Goal: Task Accomplishment & Management: Manage account settings

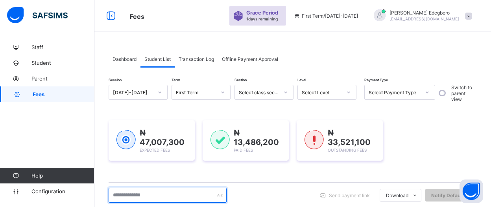
click at [189, 190] on input "text" at bounding box center [168, 195] width 118 height 15
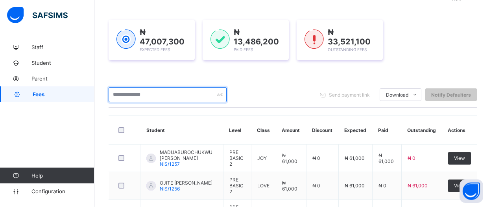
scroll to position [102, 0]
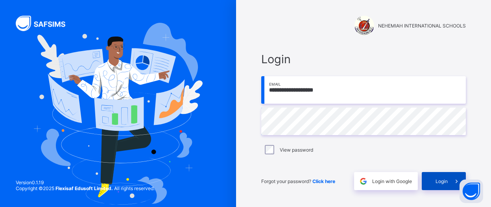
click at [442, 181] on span "Login" at bounding box center [442, 182] width 12 height 6
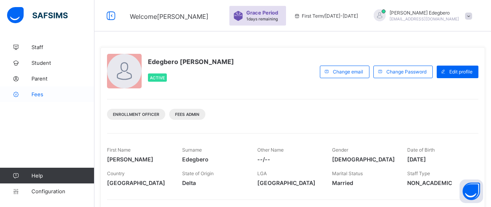
click at [40, 96] on span "Fees" at bounding box center [62, 94] width 63 height 6
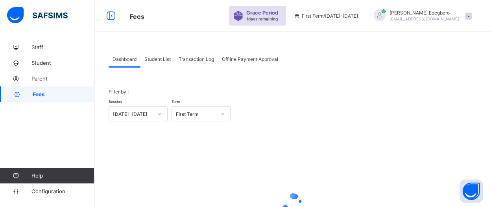
click at [159, 59] on span "Student List" at bounding box center [157, 59] width 26 height 6
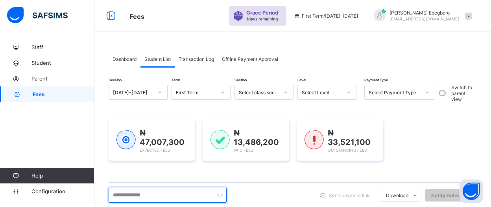
click at [182, 192] on input "text" at bounding box center [168, 195] width 118 height 15
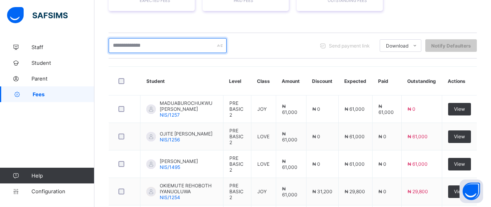
scroll to position [170, 0]
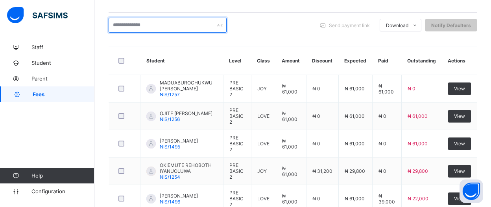
click at [195, 30] on input "text" at bounding box center [168, 25] width 118 height 15
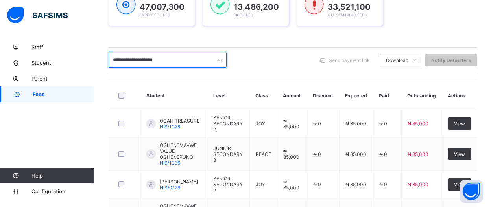
scroll to position [127, 0]
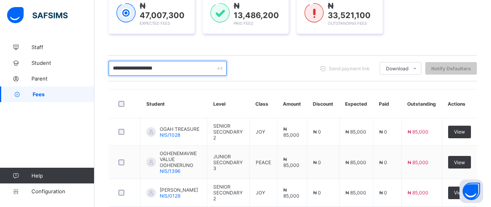
click at [210, 69] on input "**********" at bounding box center [168, 68] width 118 height 15
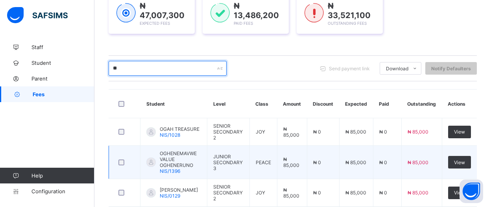
type input "*"
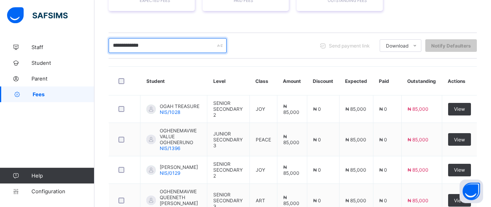
scroll to position [148, 0]
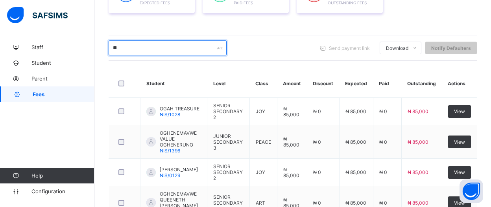
type input "*"
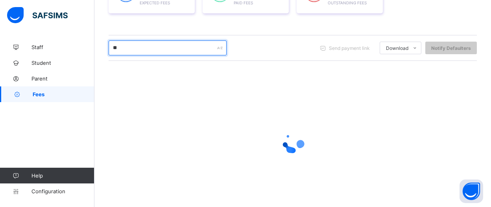
type input "*"
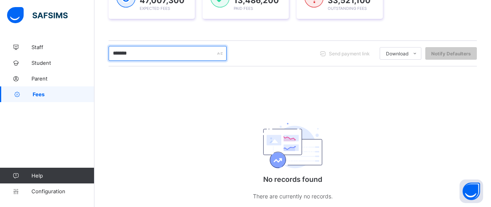
click at [132, 54] on input "*******" at bounding box center [168, 53] width 118 height 15
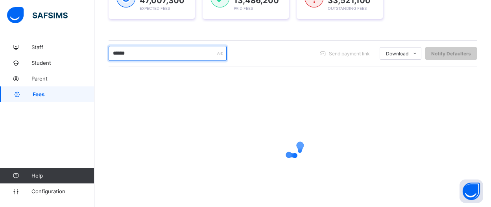
click at [172, 48] on input "******" at bounding box center [168, 53] width 118 height 15
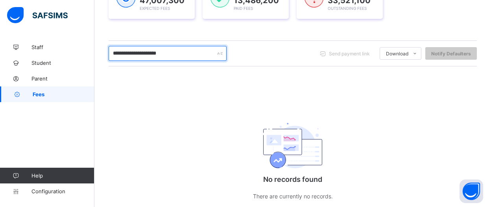
click at [163, 50] on input "**********" at bounding box center [168, 53] width 118 height 15
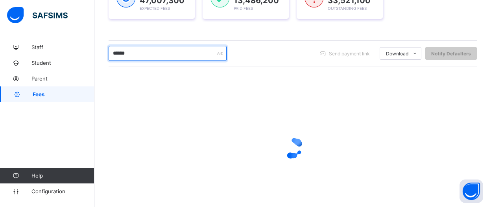
click at [132, 50] on input "*****" at bounding box center [168, 53] width 118 height 15
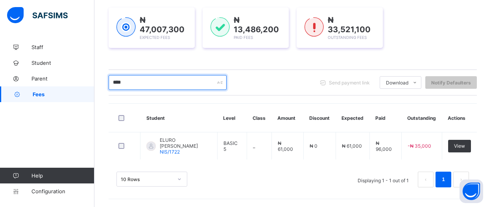
scroll to position [110, 0]
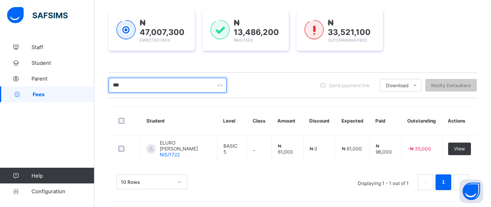
type input "*"
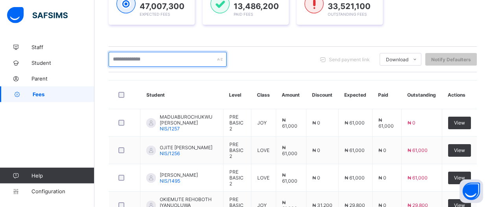
scroll to position [134, 0]
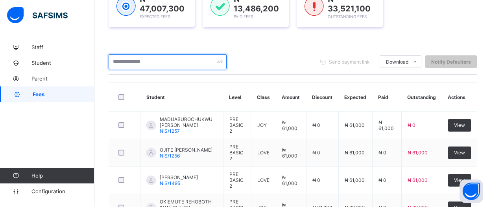
click at [159, 63] on input "text" at bounding box center [168, 61] width 118 height 15
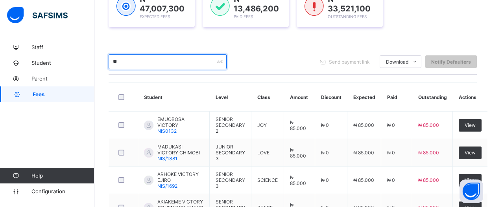
type input "*"
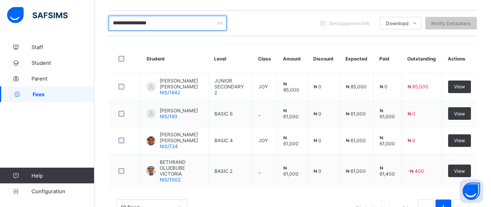
scroll to position [175, 0]
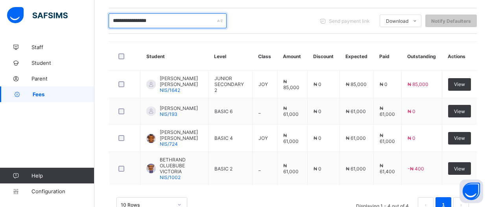
click at [182, 24] on input "**********" at bounding box center [168, 20] width 118 height 15
type input "*"
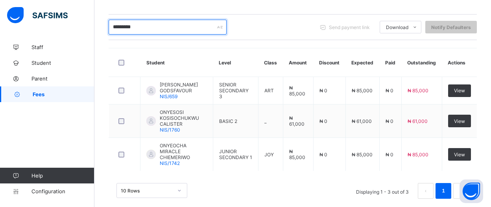
scroll to position [168, 0]
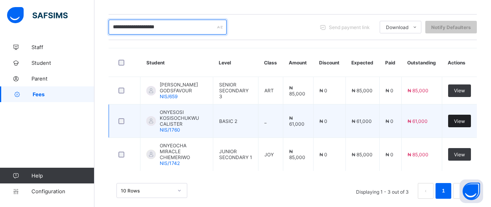
type input "**********"
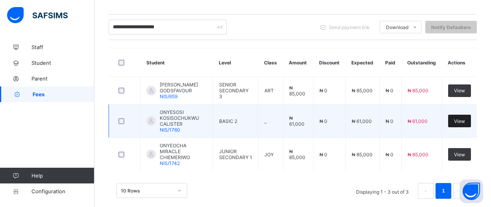
click at [465, 121] on span "View" at bounding box center [459, 121] width 11 height 6
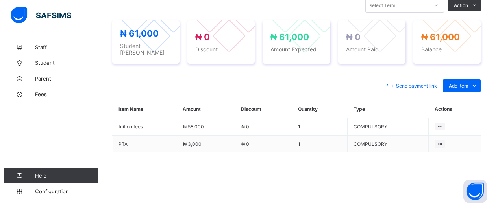
scroll to position [265, 0]
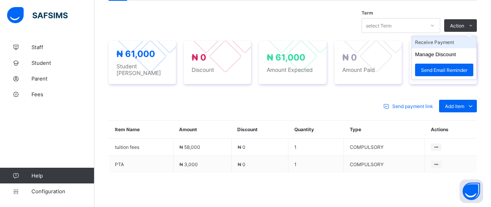
click at [457, 40] on li "Receive Payment" at bounding box center [444, 42] width 65 height 12
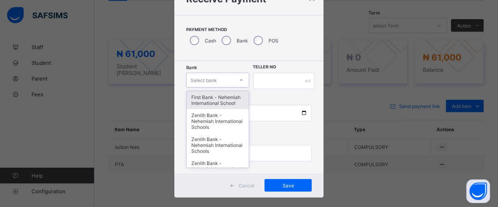
click at [238, 88] on div "option First Bank - Nehemiah International School focused, 1 of 17. 17 results …" at bounding box center [217, 80] width 63 height 15
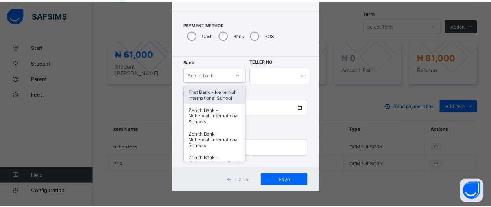
scroll to position [42, 0]
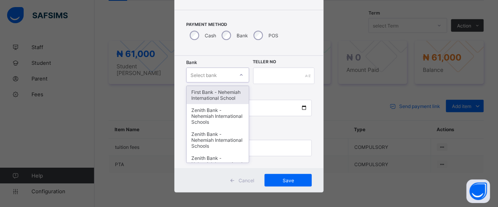
click at [202, 100] on div "First Bank - Nehemiah International School" at bounding box center [218, 95] width 62 height 18
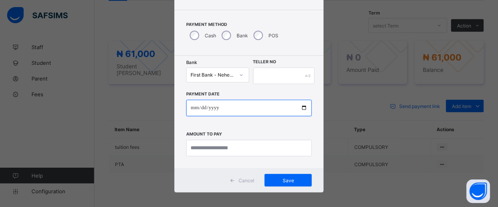
click at [301, 109] on input "date" at bounding box center [249, 108] width 126 height 17
type input "**********"
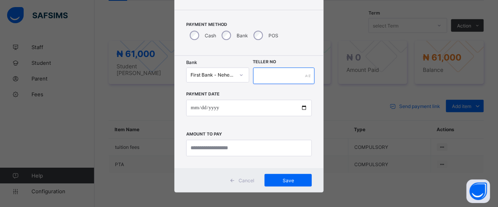
click at [300, 75] on input "text" at bounding box center [284, 76] width 62 height 17
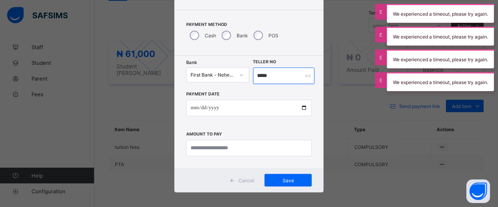
type input "*****"
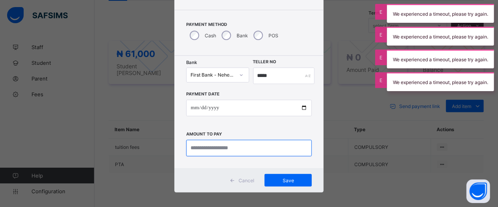
click at [266, 150] on input "currency" at bounding box center [249, 148] width 126 height 17
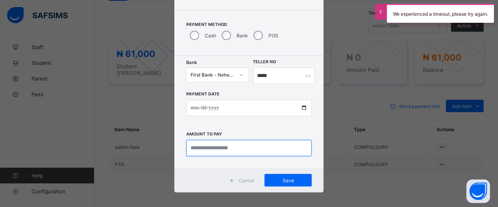
click at [266, 150] on input "currency" at bounding box center [249, 148] width 126 height 17
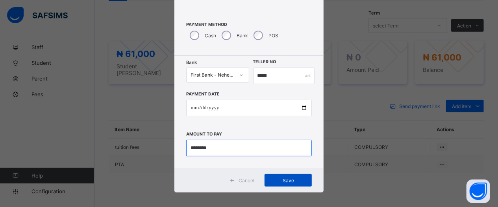
type input "********"
click at [283, 183] on div "Save" at bounding box center [287, 180] width 47 height 13
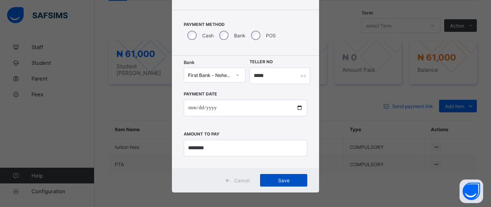
click at [282, 184] on div "Save" at bounding box center [283, 180] width 47 height 13
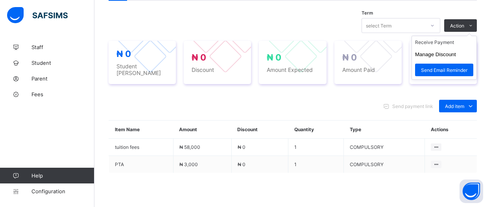
click at [477, 36] on ul "Receive Payment Manage Discount Send Email Reminder" at bounding box center [444, 58] width 65 height 44
click at [466, 44] on li "Receive Payment" at bounding box center [444, 42] width 65 height 12
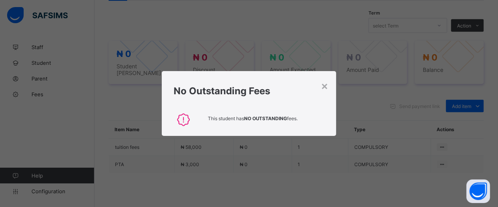
drag, startPoint x: 323, startPoint y: 85, endPoint x: 336, endPoint y: 80, distance: 14.5
click at [324, 85] on div "×" at bounding box center [324, 85] width 7 height 13
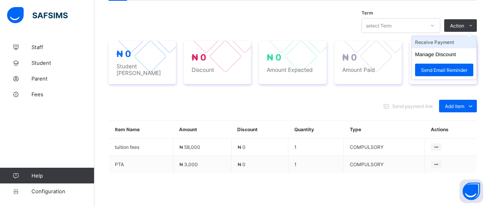
click at [462, 42] on li "Receive Payment" at bounding box center [444, 42] width 65 height 12
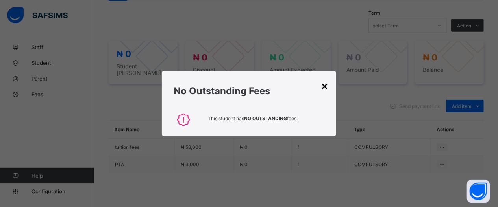
click at [325, 83] on div "×" at bounding box center [324, 85] width 7 height 13
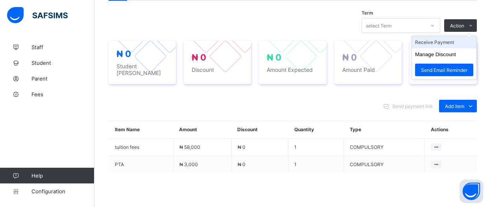
click at [458, 41] on li "Receive Payment" at bounding box center [444, 42] width 65 height 12
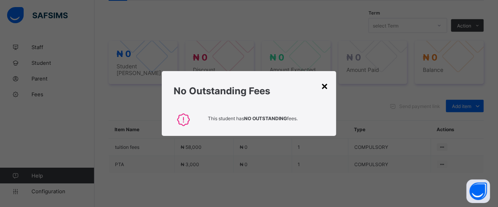
click at [325, 83] on div "×" at bounding box center [324, 85] width 7 height 13
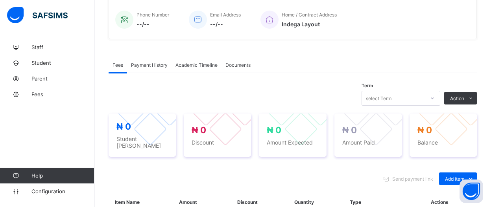
scroll to position [190, 0]
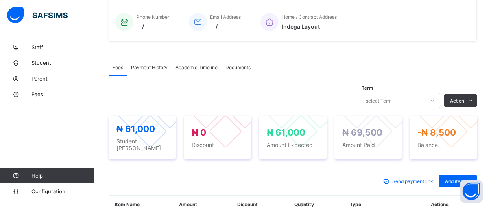
click at [141, 67] on span "Payment History" at bounding box center [149, 68] width 37 height 6
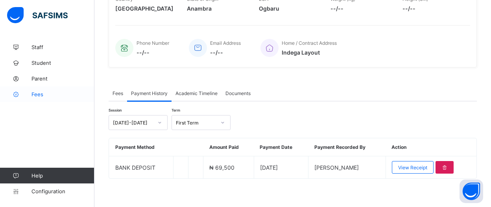
click at [41, 94] on span "Fees" at bounding box center [62, 94] width 63 height 6
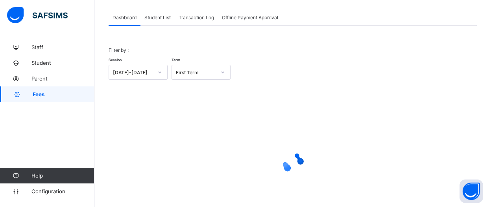
scroll to position [35, 0]
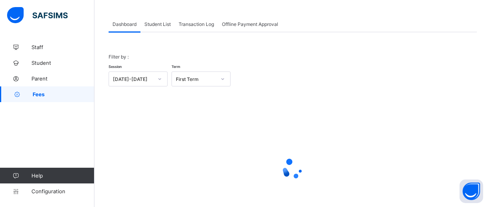
click at [156, 29] on div "Student List" at bounding box center [157, 24] width 34 height 16
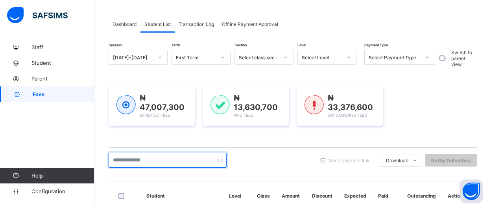
click at [178, 157] on input "text" at bounding box center [168, 160] width 118 height 15
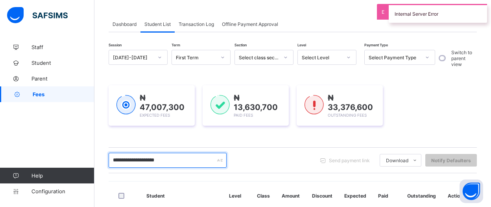
click at [110, 159] on input "**********" at bounding box center [168, 160] width 118 height 15
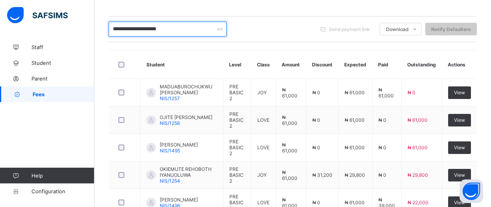
scroll to position [154, 0]
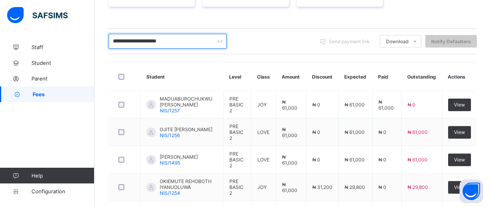
click at [190, 40] on input "**********" at bounding box center [168, 41] width 118 height 15
type input "*"
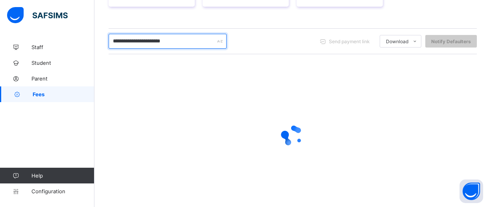
click at [146, 41] on input "**********" at bounding box center [168, 41] width 118 height 15
click at [142, 39] on input "**********" at bounding box center [168, 41] width 118 height 15
click at [136, 40] on input "**********" at bounding box center [168, 41] width 118 height 15
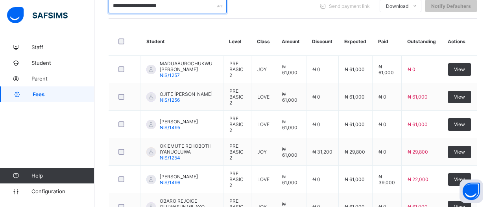
scroll to position [188, 0]
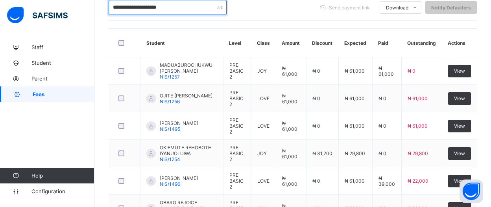
click at [191, 9] on input "**********" at bounding box center [168, 7] width 118 height 15
type input "*"
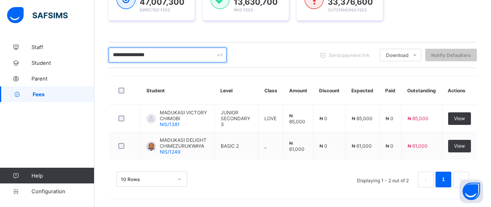
scroll to position [137, 0]
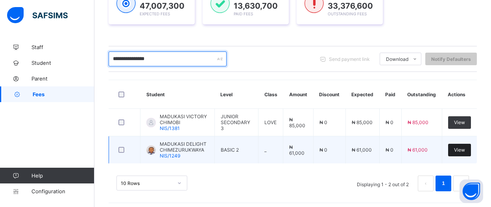
type input "**********"
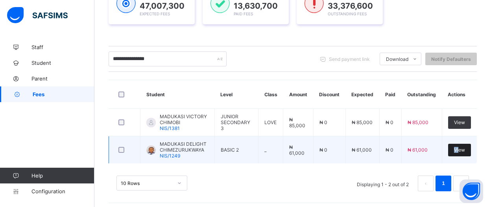
drag, startPoint x: 465, startPoint y: 149, endPoint x: 459, endPoint y: 144, distance: 7.3
click at [459, 144] on div "View" at bounding box center [459, 150] width 23 height 13
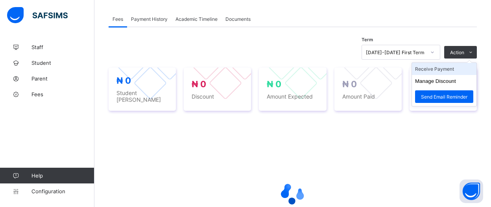
click at [455, 67] on li "Receive Payment" at bounding box center [444, 69] width 65 height 12
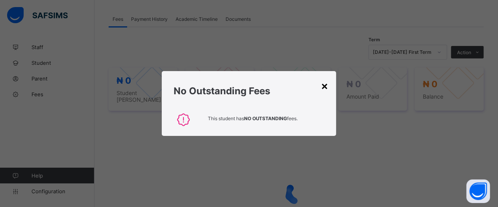
click at [322, 89] on div "×" at bounding box center [324, 85] width 7 height 13
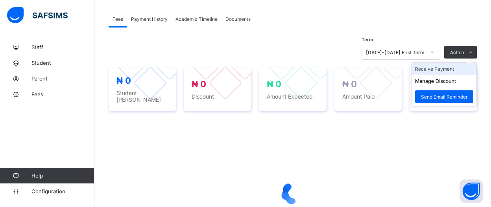
click at [453, 70] on li "Receive Payment" at bounding box center [444, 69] width 65 height 12
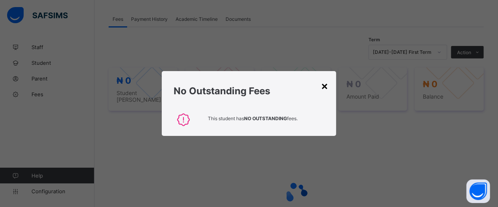
click at [325, 85] on div "×" at bounding box center [324, 85] width 7 height 13
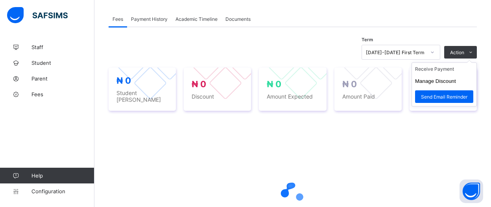
click at [458, 65] on ul "Receive Payment Manage Discount Send Email Reminder" at bounding box center [444, 85] width 65 height 44
click at [457, 71] on li "Receive Payment" at bounding box center [444, 69] width 65 height 12
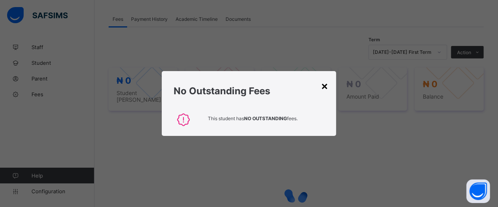
click at [327, 88] on div "×" at bounding box center [324, 85] width 7 height 13
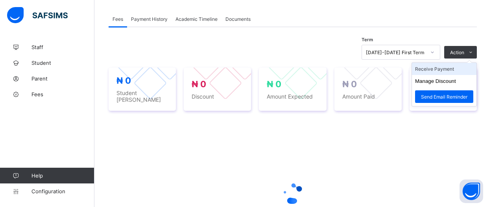
click at [463, 67] on li "Receive Payment" at bounding box center [444, 69] width 65 height 12
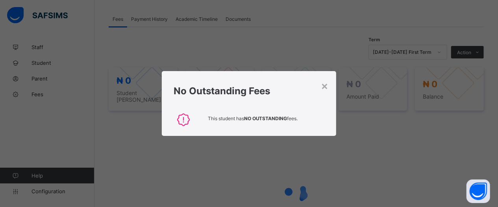
click at [330, 91] on div "No Outstanding Fees" at bounding box center [249, 89] width 174 height 36
click at [323, 89] on div "×" at bounding box center [324, 85] width 7 height 13
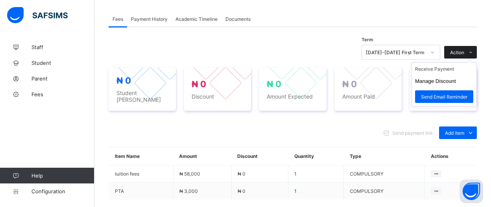
scroll to position [237, 0]
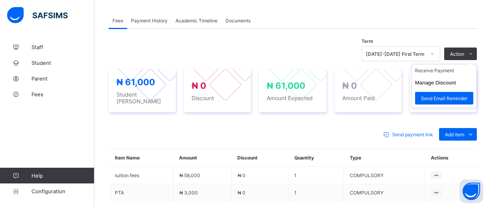
click at [462, 64] on ul "Receive Payment Manage Discount Send Email Reminder" at bounding box center [444, 86] width 65 height 44
click at [458, 70] on li "Receive Payment" at bounding box center [444, 71] width 65 height 12
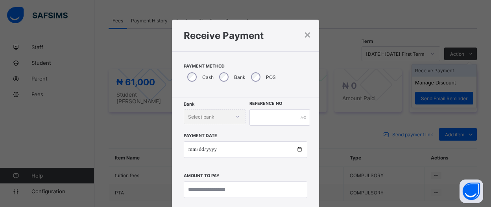
scroll to position [42, 0]
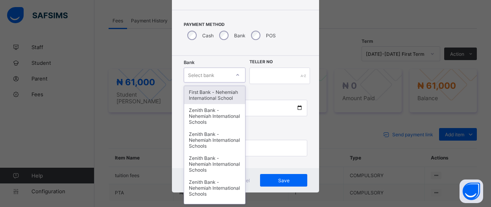
click at [236, 75] on icon at bounding box center [237, 75] width 5 height 8
click at [214, 102] on div "First Bank - Nehemiah International School" at bounding box center [214, 95] width 61 height 18
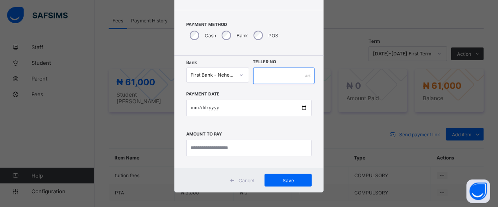
click at [280, 81] on input "text" at bounding box center [284, 76] width 62 height 17
type input "*****"
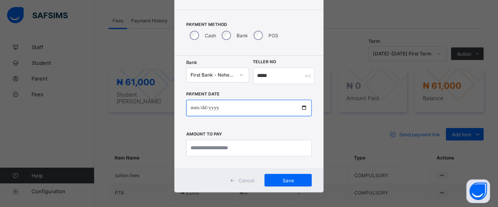
click at [301, 110] on input "date" at bounding box center [249, 108] width 126 height 17
type input "**********"
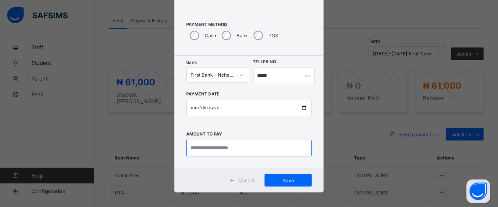
click at [263, 149] on input "currency" at bounding box center [249, 148] width 126 height 17
type input "********"
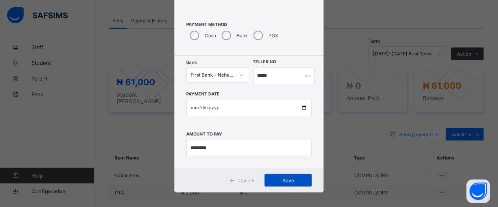
click at [294, 182] on span "Save" at bounding box center [287, 181] width 35 height 6
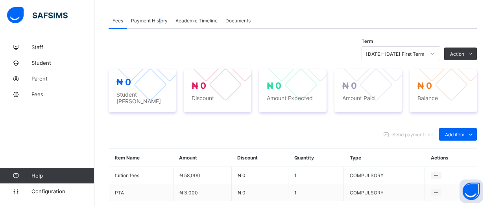
click at [160, 20] on span "Payment History" at bounding box center [149, 21] width 37 height 6
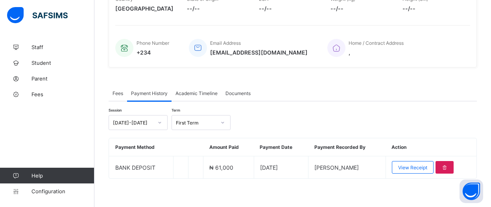
click at [155, 95] on div "Payment History" at bounding box center [149, 93] width 44 height 16
click at [39, 96] on span "Fees" at bounding box center [62, 94] width 63 height 6
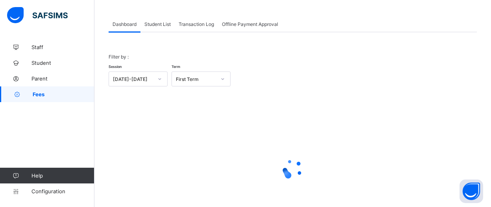
scroll to position [15, 0]
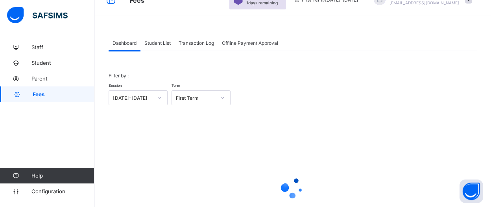
drag, startPoint x: 492, startPoint y: 2, endPoint x: 458, endPoint y: 30, distance: 44.5
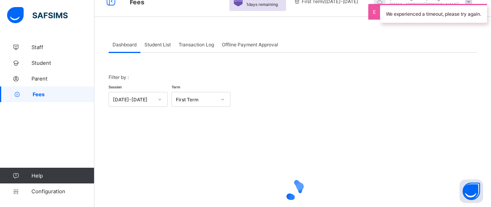
click at [164, 50] on div "Student List" at bounding box center [157, 45] width 34 height 16
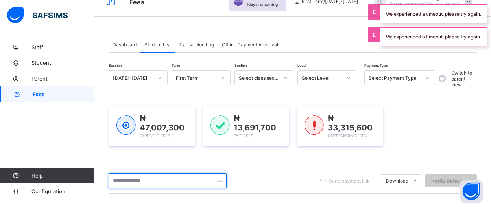
click at [183, 184] on input "text" at bounding box center [168, 181] width 118 height 15
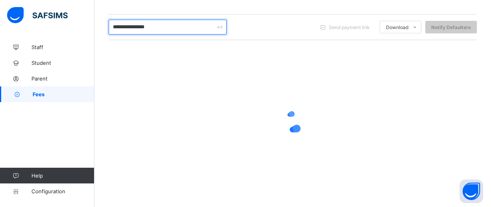
scroll to position [137, 0]
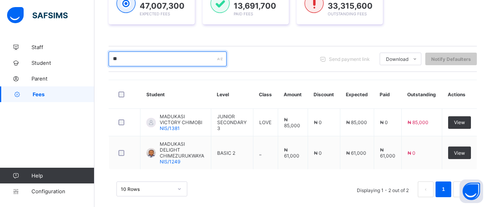
type input "*"
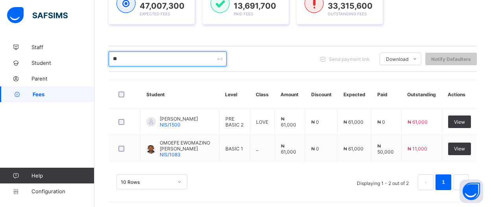
type input "*"
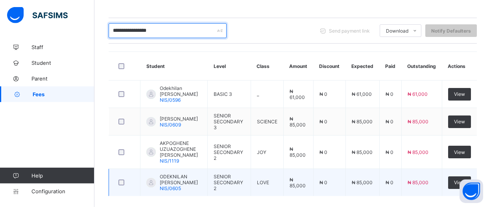
scroll to position [177, 0]
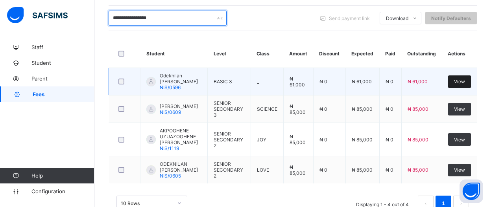
type input "**********"
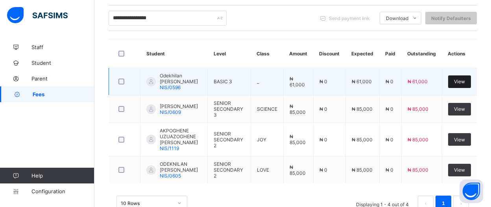
click at [465, 82] on span "View" at bounding box center [459, 82] width 11 height 6
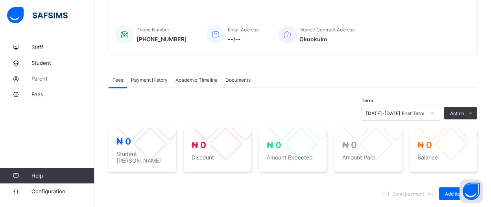
scroll to position [278, 0]
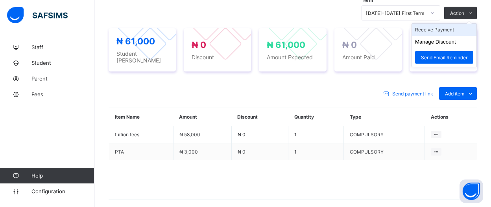
click at [453, 28] on li "Receive Payment" at bounding box center [444, 30] width 65 height 12
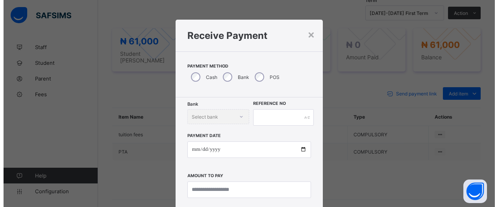
scroll to position [42, 0]
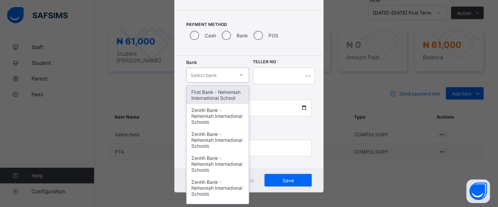
click at [239, 75] on icon at bounding box center [241, 75] width 5 height 8
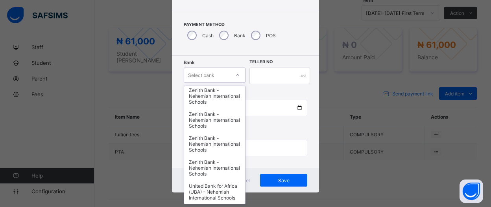
scroll to position [364, 0]
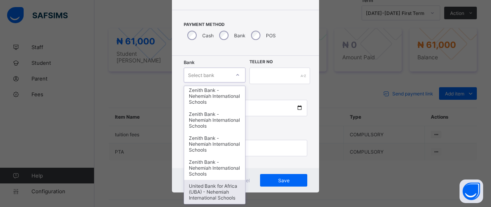
click at [193, 181] on div "United Bank for Africa (UBA) - Nehemiah International Schools" at bounding box center [214, 192] width 61 height 24
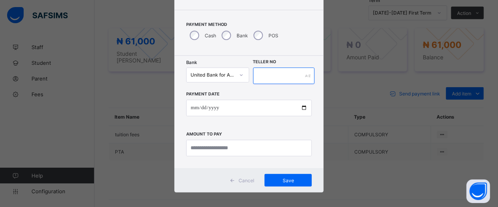
click at [291, 77] on input "text" at bounding box center [284, 76] width 62 height 17
type input "*****"
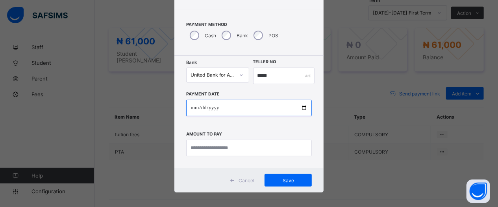
click at [299, 109] on input "date" at bounding box center [249, 108] width 126 height 17
type input "**********"
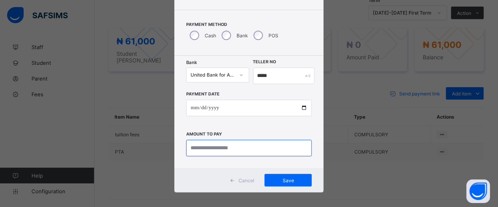
click at [264, 152] on input "currency" at bounding box center [249, 148] width 126 height 17
type input "********"
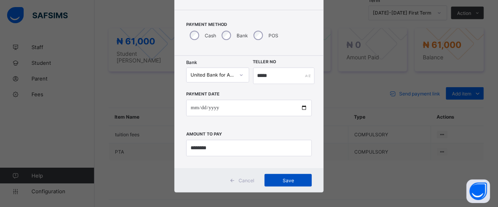
click at [288, 180] on span "Save" at bounding box center [287, 181] width 35 height 6
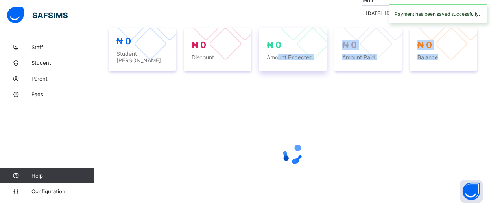
drag, startPoint x: 283, startPoint y: 39, endPoint x: 282, endPoint y: 60, distance: 20.5
click at [282, 60] on div "Term 2025-2026 First Term Action Receive Payment Manage Discount Send Email Rem…" at bounding box center [293, 117] width 368 height 231
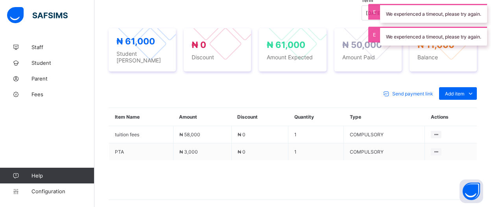
click at [404, 8] on div "We experienced a timeout, please try again." at bounding box center [433, 13] width 107 height 19
click at [403, 14] on div "We experienced a timeout, please try again." at bounding box center [433, 13] width 107 height 19
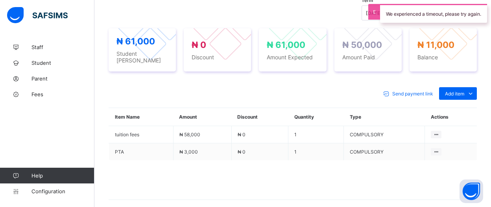
click at [399, 15] on div "We experienced a timeout, please try again." at bounding box center [433, 13] width 107 height 19
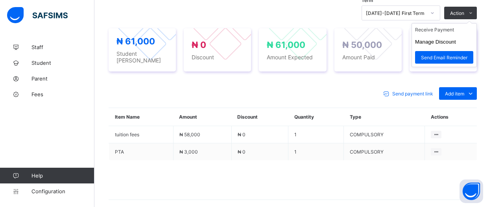
click at [465, 24] on ul "Receive Payment Manage Discount Send Email Reminder" at bounding box center [444, 45] width 65 height 44
click at [461, 26] on li "Receive Payment" at bounding box center [444, 30] width 65 height 12
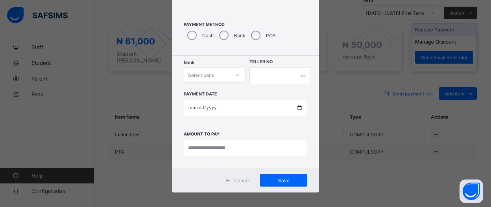
scroll to position [42, 0]
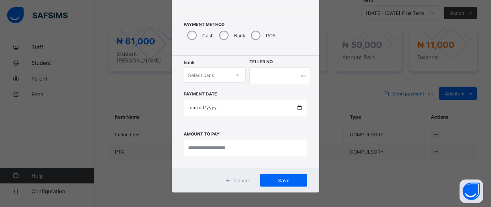
click at [475, 12] on div "× Receive Payment Payment Method Cash Bank POS Bank Select bank Teller No Payme…" at bounding box center [245, 103] width 491 height 207
drag, startPoint x: 309, startPoint y: 6, endPoint x: 306, endPoint y: 18, distance: 13.0
click at [306, 37] on div "× Receive Payment Payment Method Cash Bank POS Bank Select bank Teller No Payme…" at bounding box center [245, 85] width 147 height 215
drag, startPoint x: 306, startPoint y: 18, endPoint x: 303, endPoint y: 81, distance: 63.0
click at [303, 81] on div "× Receive Payment Payment Method Cash Bank POS Bank Select bank Teller No Payme…" at bounding box center [245, 85] width 147 height 215
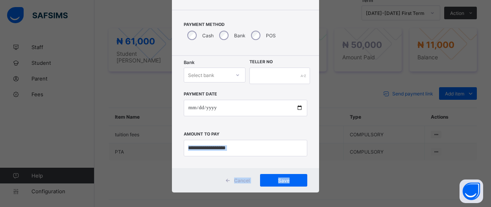
drag, startPoint x: 307, startPoint y: 136, endPoint x: 299, endPoint y: 170, distance: 35.0
click at [299, 170] on div "× Receive Payment Payment Method Cash Bank POS Bank Select bank Teller No Payme…" at bounding box center [245, 85] width 147 height 215
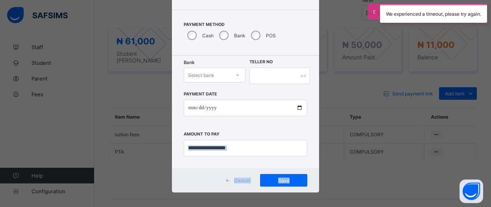
drag, startPoint x: 305, startPoint y: 181, endPoint x: 305, endPoint y: 191, distance: 9.8
click at [305, 191] on div "Cancel Save" at bounding box center [245, 180] width 147 height 24
drag, startPoint x: 316, startPoint y: 180, endPoint x: 310, endPoint y: 184, distance: 7.3
click at [310, 184] on div "Cancel Save" at bounding box center [245, 180] width 147 height 24
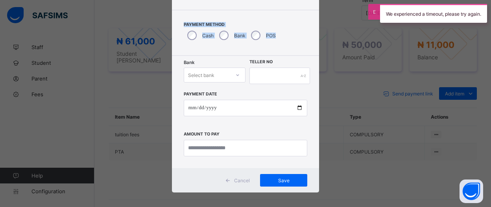
drag, startPoint x: 299, startPoint y: 2, endPoint x: 293, endPoint y: 41, distance: 39.0
click at [293, 41] on div "× Receive Payment Payment Method Cash Bank POS Bank Select bank Teller No Payme…" at bounding box center [245, 85] width 147 height 215
drag, startPoint x: 293, startPoint y: 33, endPoint x: 288, endPoint y: 44, distance: 12.0
click at [291, 70] on div "× Receive Payment Payment Method Cash Bank POS Bank Select bank Teller No Payme…" at bounding box center [245, 85] width 147 height 215
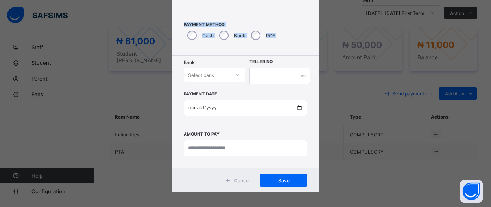
drag, startPoint x: 292, startPoint y: 41, endPoint x: 292, endPoint y: 63, distance: 22.0
click at [292, 63] on div "× Receive Payment Payment Method Cash Bank POS Bank Select bank Teller No Payme…" at bounding box center [245, 85] width 147 height 215
click at [238, 182] on span "Cancel" at bounding box center [242, 181] width 16 height 6
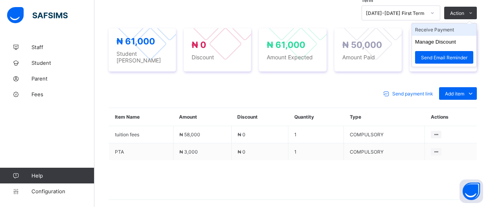
click at [455, 27] on li "Receive Payment" at bounding box center [444, 30] width 65 height 12
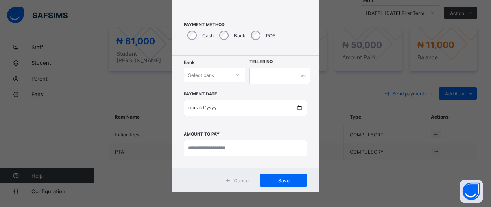
click at [239, 181] on span "Cancel" at bounding box center [242, 181] width 16 height 6
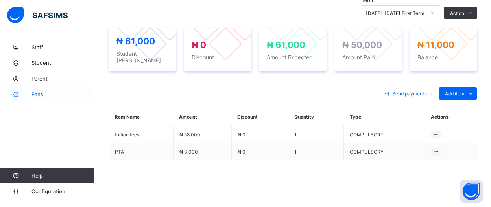
click at [41, 93] on span "Fees" at bounding box center [62, 94] width 63 height 6
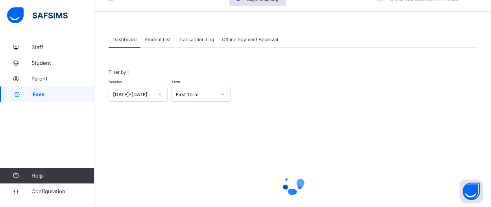
scroll to position [15, 0]
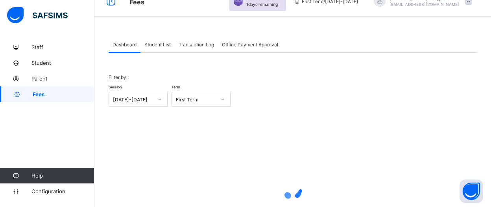
click at [151, 45] on span "Student List" at bounding box center [157, 45] width 26 height 6
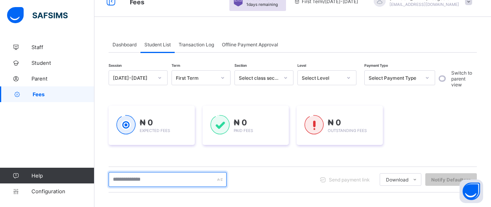
click at [187, 179] on input "text" at bounding box center [168, 179] width 118 height 15
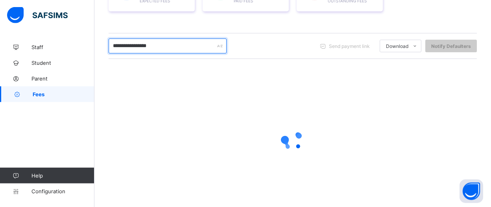
scroll to position [151, 0]
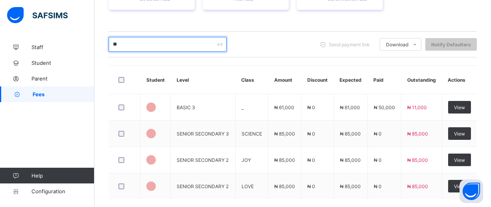
type input "*"
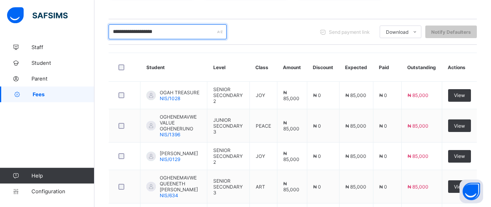
scroll to position [161, 0]
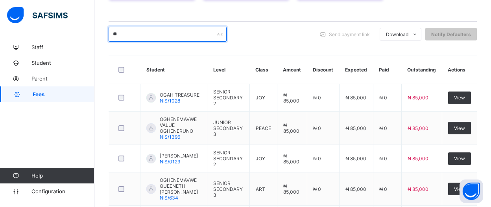
type input "*"
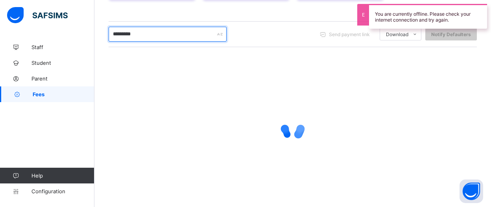
type input "**********"
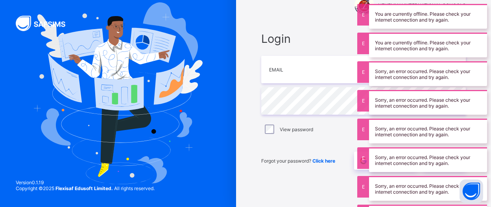
type input "**********"
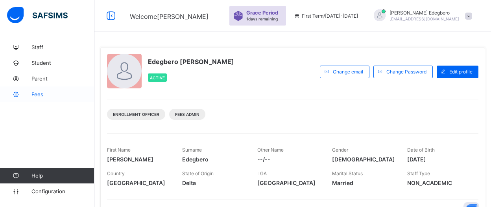
click at [38, 94] on span "Fees" at bounding box center [62, 94] width 63 height 6
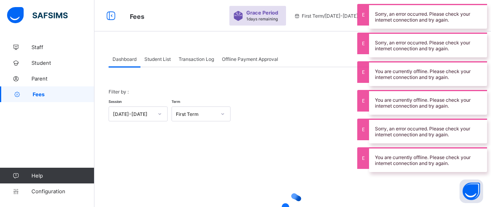
click at [166, 63] on div "Student List" at bounding box center [157, 59] width 34 height 16
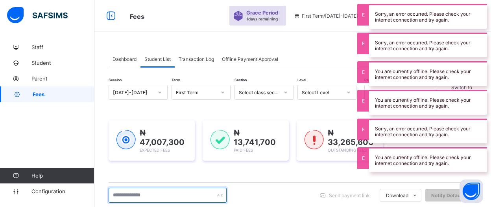
click at [192, 197] on input "text" at bounding box center [168, 195] width 118 height 15
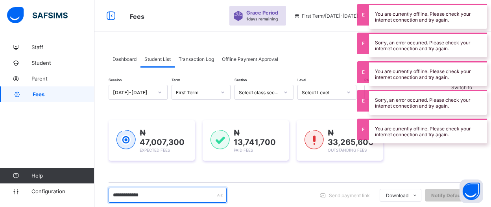
type input "**********"
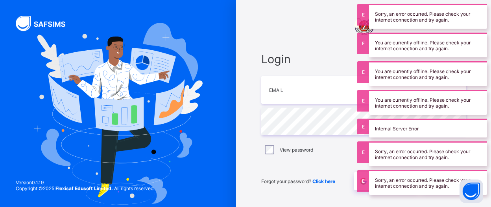
type input "**********"
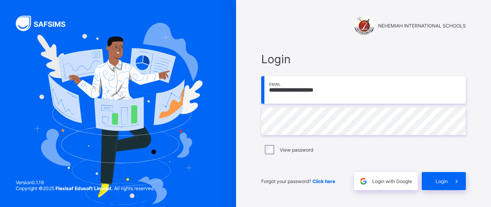
scroll to position [20, 0]
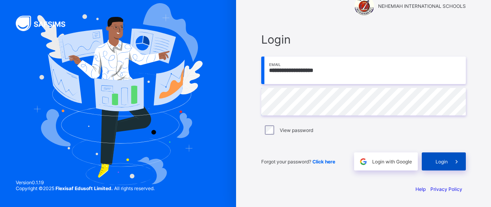
click at [448, 159] on span "Login" at bounding box center [442, 162] width 12 height 6
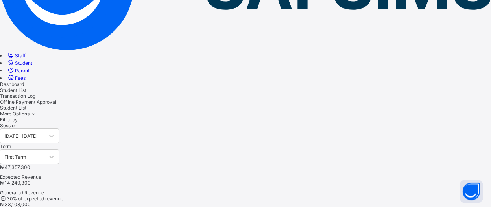
scroll to position [142, 0]
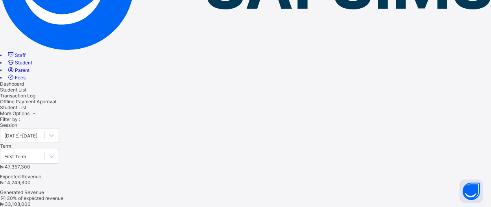
type input "**********"
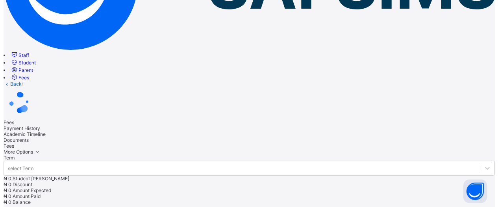
scroll to position [242, 0]
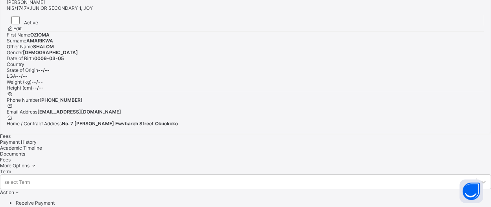
click at [21, 190] on icon at bounding box center [17, 193] width 7 height 6
click at [462, 200] on li "Receive Payment" at bounding box center [253, 203] width 475 height 6
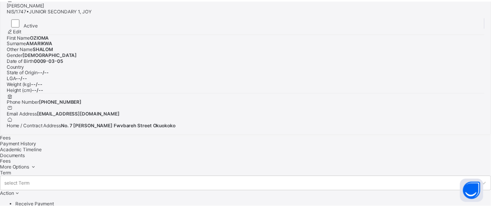
scroll to position [42, 0]
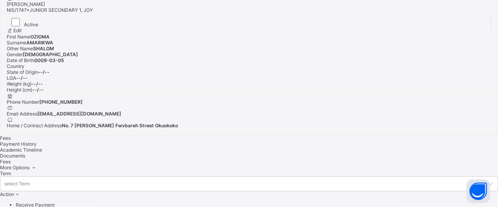
type input "*****"
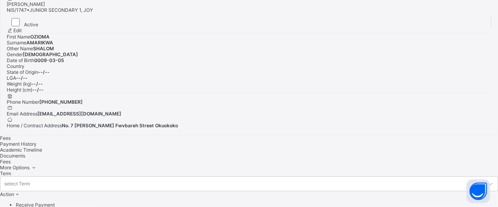
type input "**********"
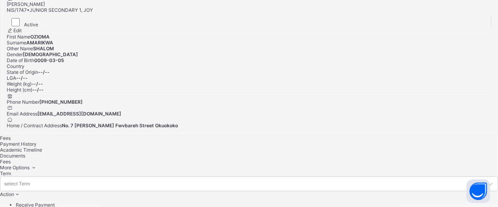
type input "*********"
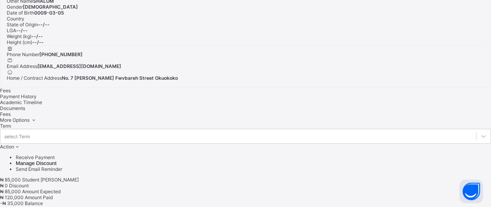
scroll to position [290, 0]
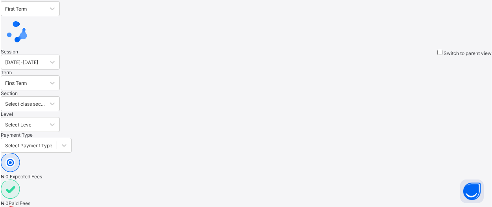
scroll to position [83, 0]
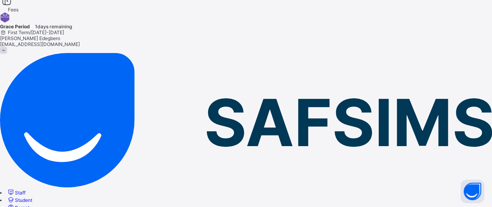
scroll to position [0, 0]
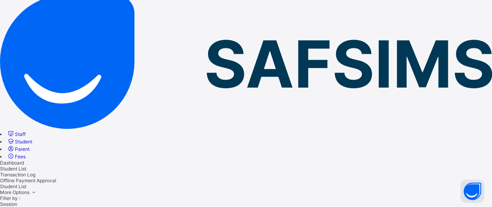
scroll to position [82, 0]
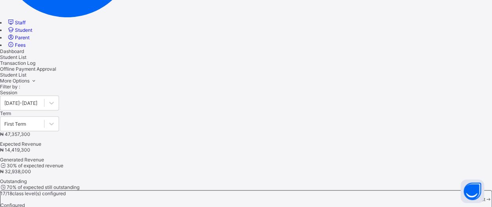
scroll to position [170, 0]
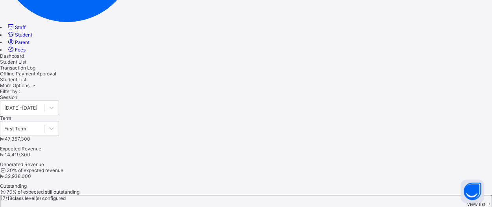
drag, startPoint x: 194, startPoint y: 18, endPoint x: 189, endPoint y: 34, distance: 17.0
type input "*"
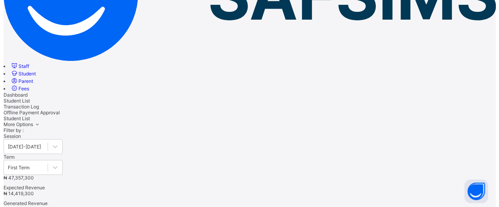
scroll to position [142, 0]
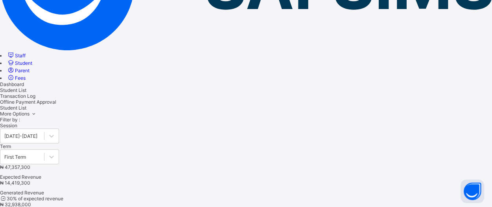
type input "**********"
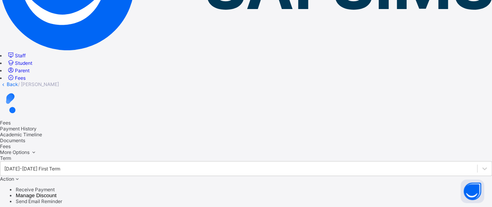
click at [470, 187] on li "Receive Payment" at bounding box center [254, 190] width 477 height 6
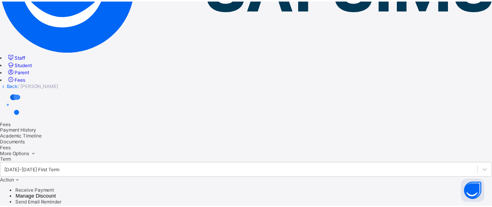
scroll to position [42, 0]
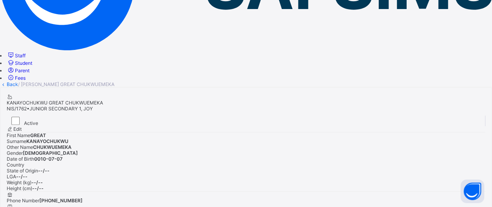
scroll to position [246, 0]
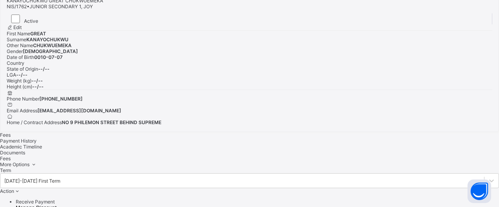
type input "*****"
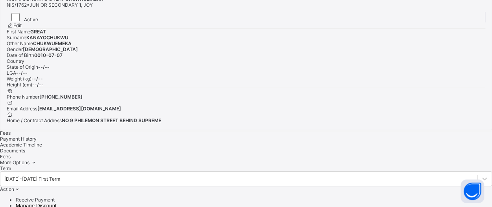
type input "**********"
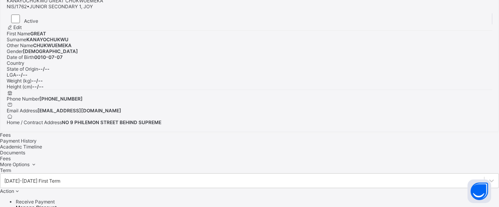
type input "*********"
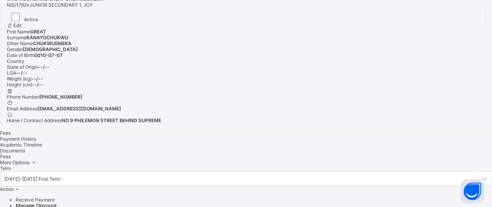
scroll to position [22, 0]
drag, startPoint x: 303, startPoint y: 204, endPoint x: 307, endPoint y: 201, distance: 4.7
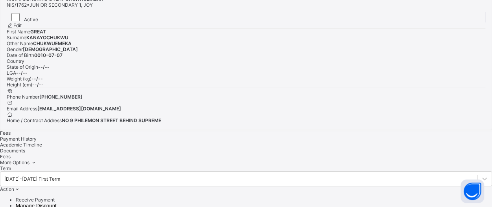
click at [37, 136] on span "Payment History" at bounding box center [18, 139] width 37 height 6
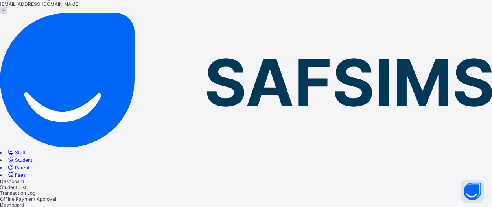
scroll to position [35, 0]
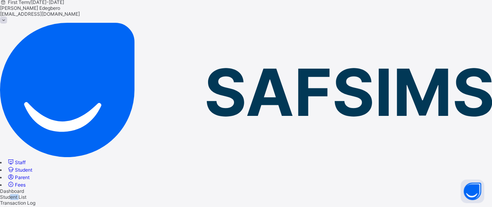
drag, startPoint x: 157, startPoint y: 28, endPoint x: 165, endPoint y: 27, distance: 8.4
click at [165, 194] on div "Student List" at bounding box center [246, 197] width 492 height 6
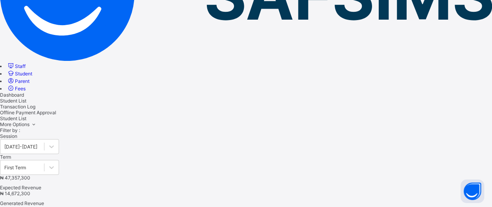
scroll to position [127, 0]
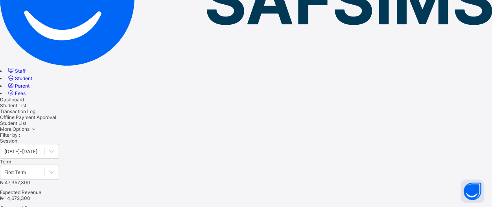
type input "**********"
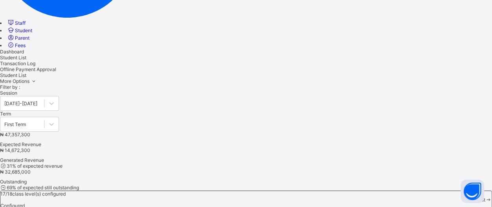
scroll to position [154, 0]
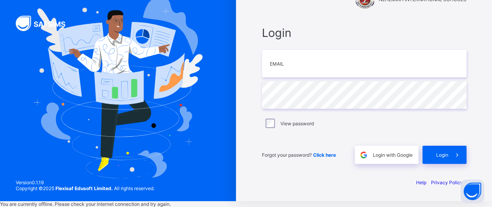
type input "**********"
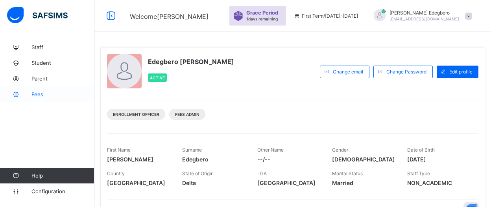
click at [36, 98] on link "Fees" at bounding box center [47, 95] width 94 height 16
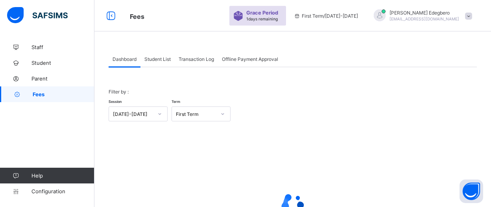
click at [170, 62] on span "Student List" at bounding box center [157, 59] width 26 height 6
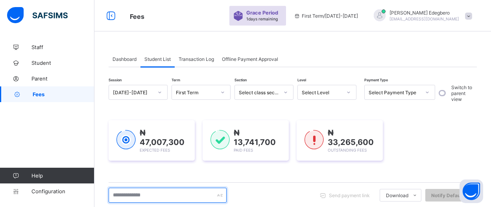
click at [176, 197] on input "text" at bounding box center [168, 195] width 118 height 15
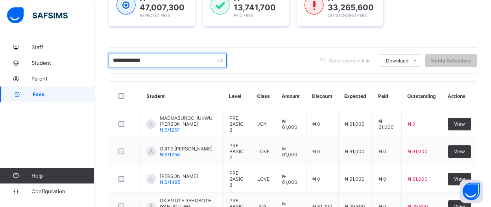
scroll to position [134, 0]
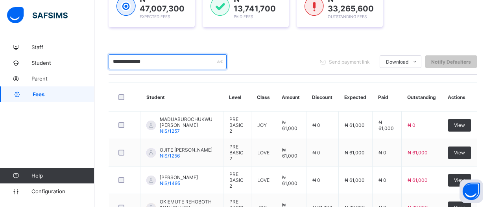
click at [139, 60] on input "**********" at bounding box center [168, 61] width 118 height 15
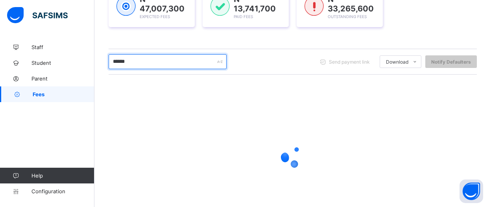
click at [142, 60] on input "******" at bounding box center [168, 61] width 118 height 15
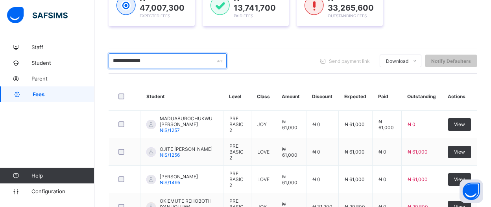
scroll to position [127, 0]
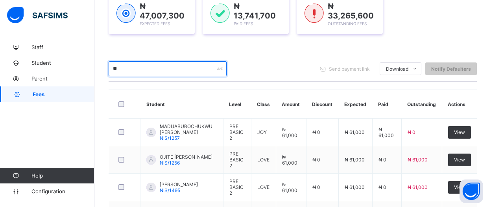
type input "*"
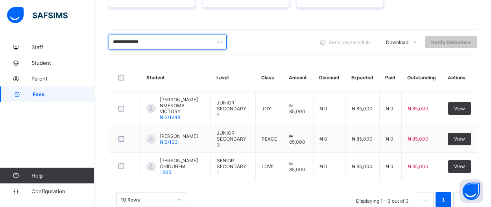
scroll to position [154, 0]
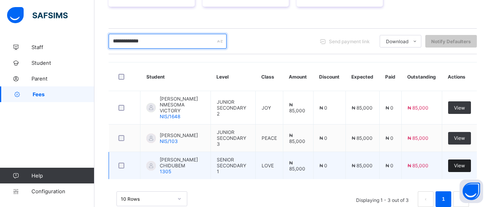
type input "**********"
click at [458, 160] on div "View" at bounding box center [459, 166] width 23 height 13
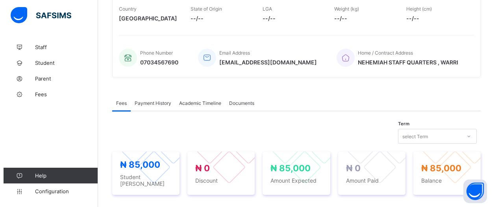
scroll to position [254, 0]
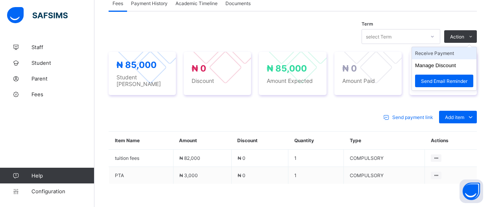
click at [461, 51] on li "Receive Payment" at bounding box center [444, 53] width 65 height 12
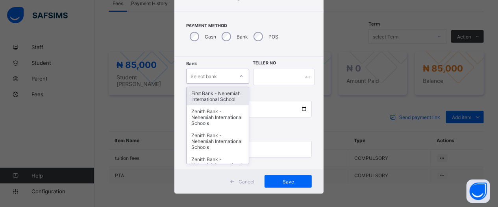
click at [238, 84] on div "option First Bank - Nehemiah International School focused, 1 of 17. 17 results …" at bounding box center [217, 76] width 63 height 15
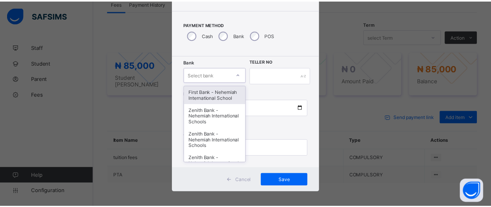
scroll to position [42, 0]
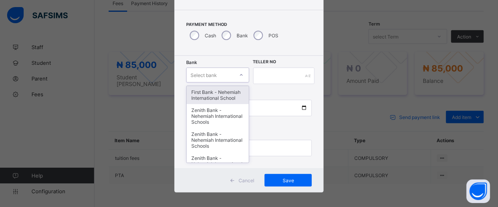
click at [212, 96] on div "First Bank - Nehemiah International School" at bounding box center [218, 95] width 62 height 18
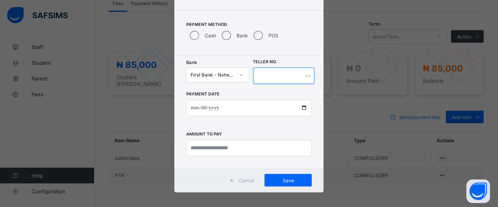
click at [286, 75] on input "text" at bounding box center [284, 76] width 62 height 17
type input "*****"
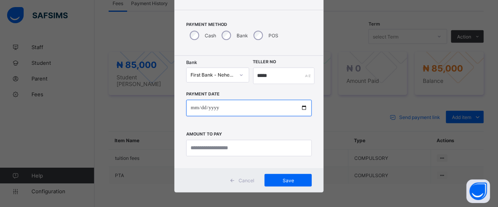
click at [302, 111] on input "date" at bounding box center [249, 108] width 126 height 17
type input "**********"
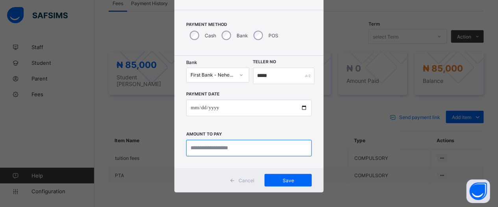
click at [267, 144] on input "currency" at bounding box center [249, 148] width 126 height 17
type input "********"
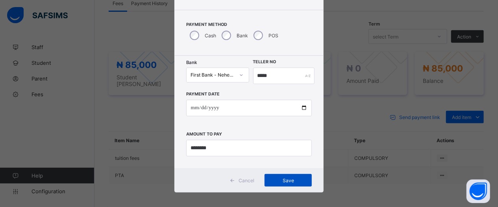
click at [271, 183] on span "Save" at bounding box center [287, 181] width 35 height 6
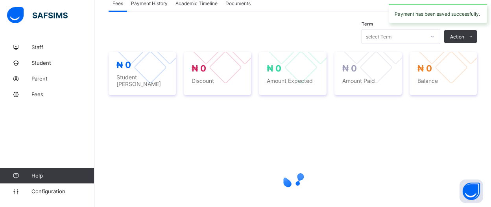
click at [285, 36] on div "Term select Term Action Receive Payment Manage Discount Send Email Reminder" at bounding box center [293, 36] width 368 height 15
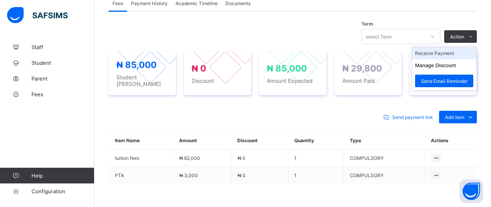
click at [451, 50] on li "Receive Payment" at bounding box center [444, 53] width 65 height 12
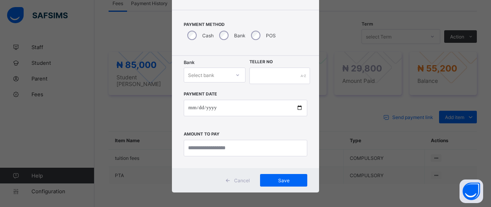
click at [239, 181] on span "Cancel" at bounding box center [242, 181] width 16 height 6
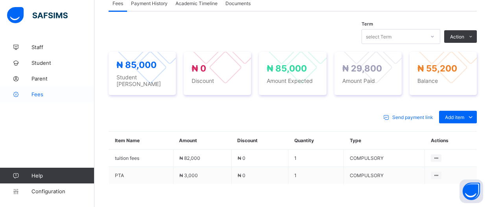
click at [37, 98] on link "Fees" at bounding box center [47, 95] width 94 height 16
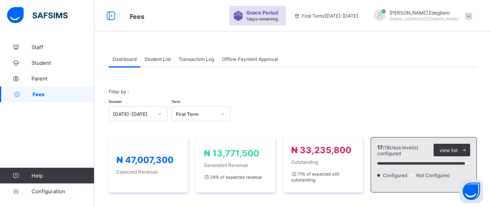
click at [155, 59] on span "Student List" at bounding box center [157, 59] width 26 height 6
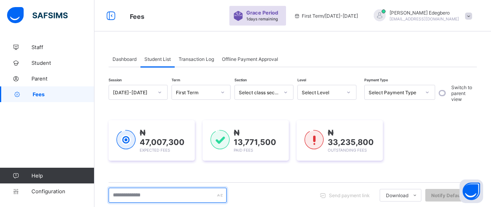
click at [190, 201] on input "text" at bounding box center [168, 195] width 118 height 15
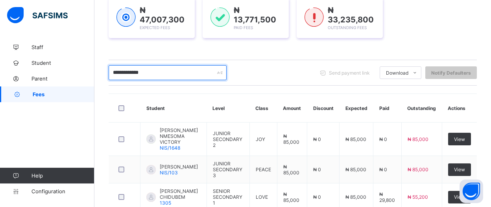
scroll to position [129, 0]
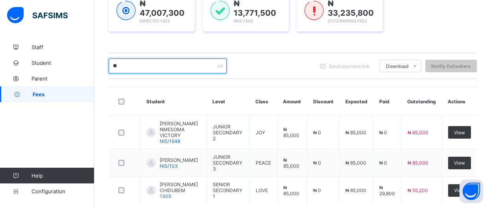
type input "*"
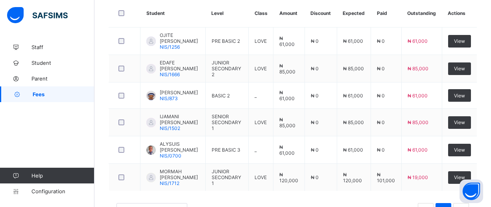
scroll to position [198, 0]
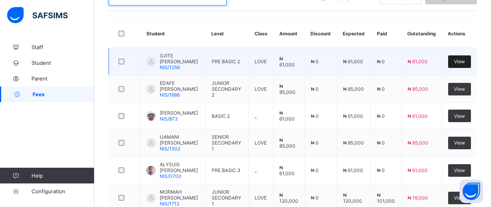
type input "**********"
click at [458, 63] on div "View" at bounding box center [459, 61] width 23 height 13
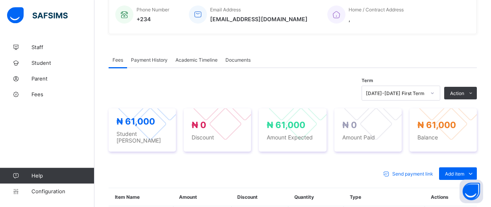
scroll to position [197, 0]
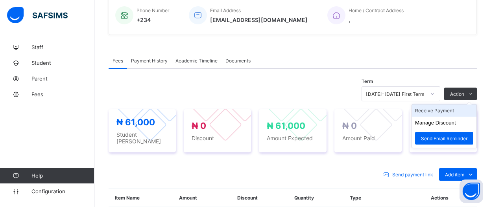
click at [465, 109] on li "Receive Payment" at bounding box center [444, 111] width 65 height 12
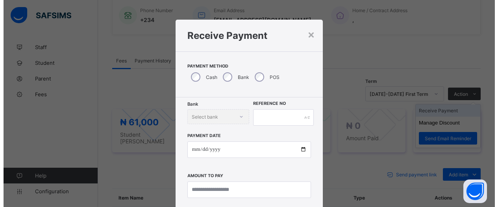
scroll to position [42, 0]
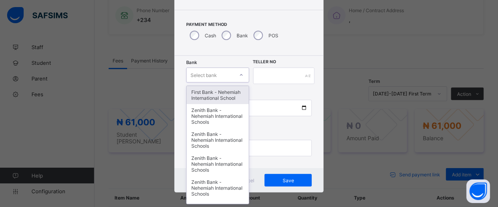
click at [239, 74] on icon at bounding box center [241, 75] width 5 height 8
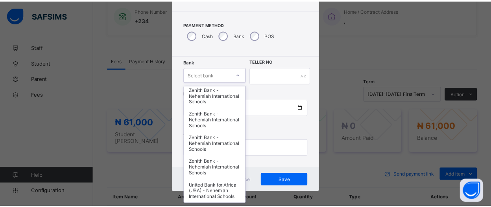
scroll to position [364, 0]
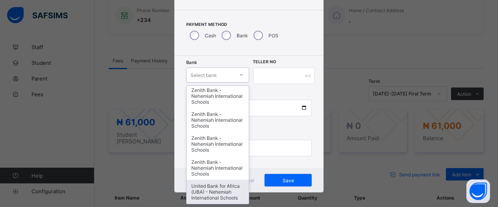
click at [198, 181] on div "United Bank for Africa (UBA) - Nehemiah International Schools" at bounding box center [218, 192] width 62 height 24
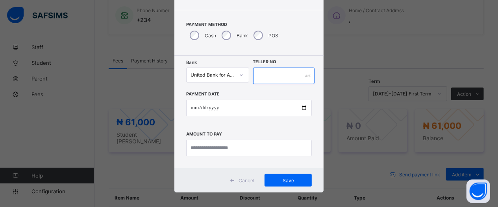
click at [282, 72] on input "text" at bounding box center [284, 76] width 62 height 17
type input "*****"
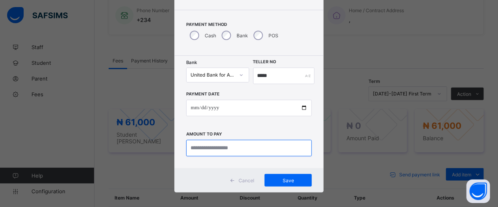
click at [277, 148] on input "currency" at bounding box center [249, 148] width 126 height 17
type input "********"
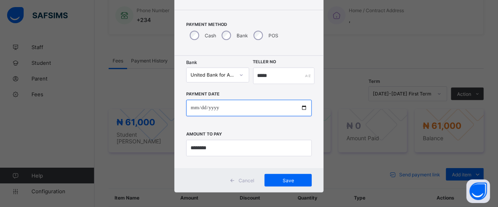
click at [299, 108] on input "date" at bounding box center [249, 108] width 126 height 17
type input "**********"
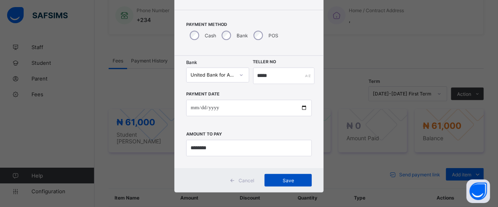
click at [296, 181] on span "Save" at bounding box center [287, 181] width 35 height 6
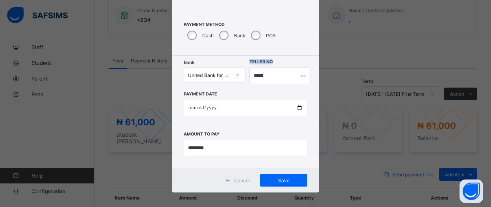
drag, startPoint x: 300, startPoint y: 45, endPoint x: 295, endPoint y: 67, distance: 22.3
click at [295, 67] on div "**********" at bounding box center [245, 85] width 147 height 215
drag, startPoint x: 299, startPoint y: 45, endPoint x: 295, endPoint y: 67, distance: 22.8
click at [295, 67] on div "**********" at bounding box center [245, 85] width 147 height 215
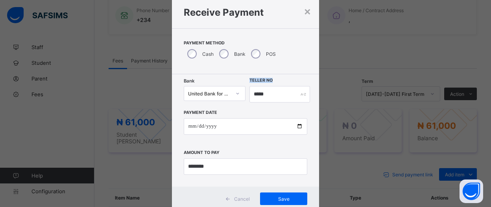
scroll to position [24, 0]
click at [277, 56] on div "Payment Method Cash Bank POS" at bounding box center [245, 51] width 147 height 46
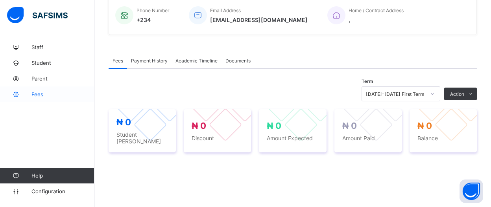
click at [42, 97] on span "Fees" at bounding box center [62, 94] width 63 height 6
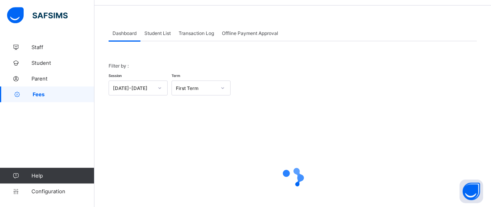
scroll to position [25, 0]
click at [167, 38] on div "Student List" at bounding box center [157, 34] width 34 height 16
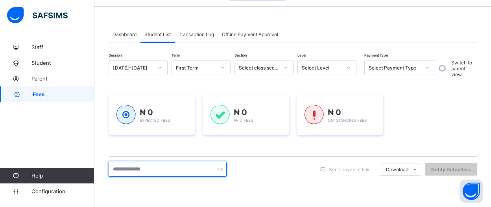
click at [176, 173] on input "text" at bounding box center [168, 169] width 118 height 15
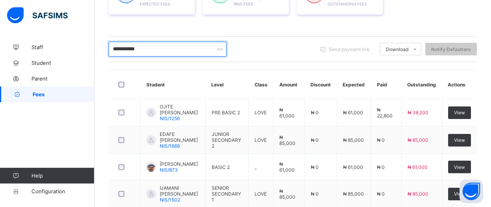
scroll to position [149, 0]
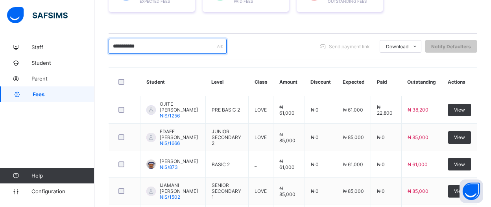
click at [201, 44] on input "**********" at bounding box center [168, 46] width 118 height 15
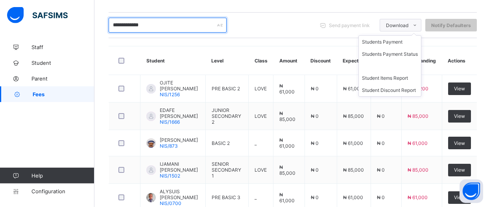
scroll to position [168, 0]
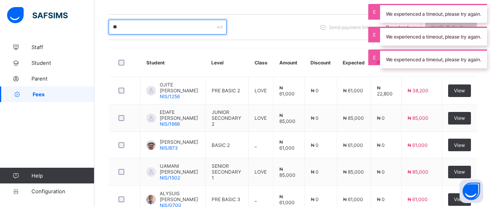
type input "*"
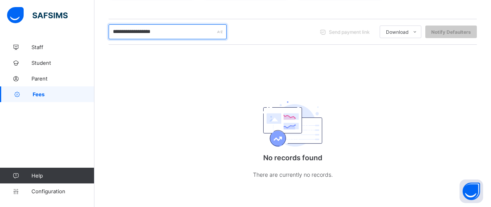
scroll to position [164, 0]
type input "*"
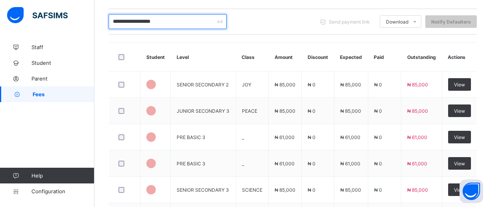
scroll to position [168, 0]
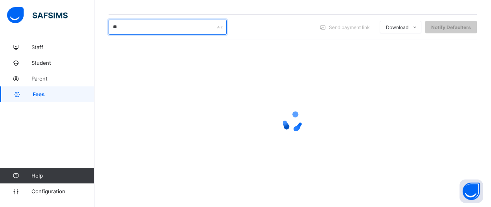
type input "*"
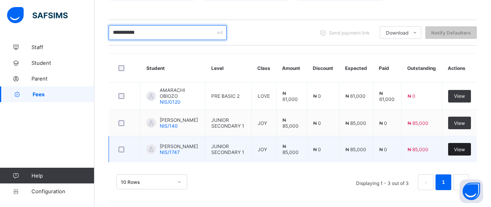
type input "**********"
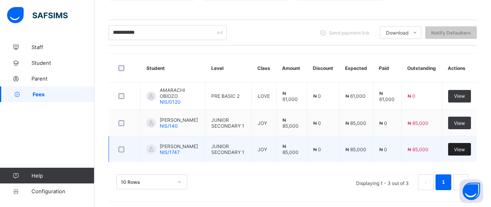
click at [461, 148] on div "View" at bounding box center [459, 149] width 23 height 13
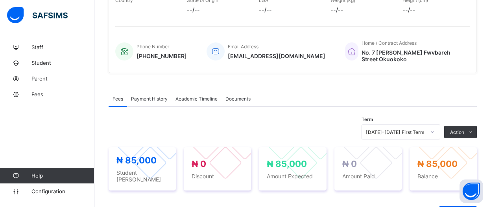
scroll to position [263, 0]
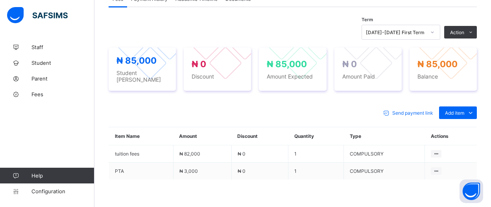
click at [0, 0] on li "Receive Payment" at bounding box center [0, 0] width 0 height 0
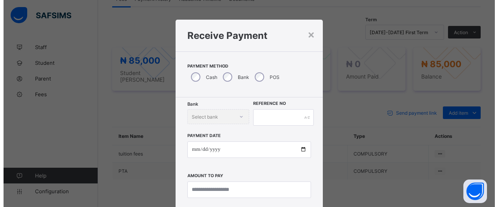
scroll to position [24, 0]
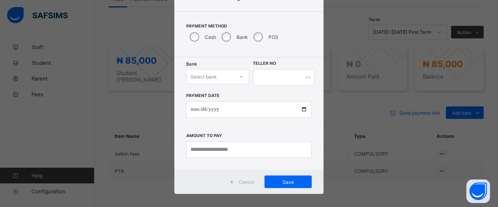
click at [239, 84] on div "Select bank" at bounding box center [217, 76] width 63 height 15
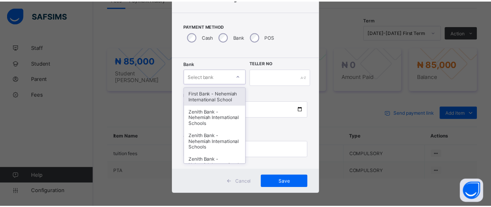
scroll to position [42, 0]
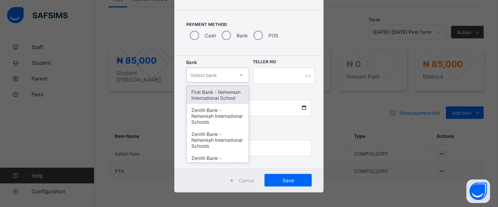
click at [203, 101] on div "First Bank - Nehemiah International School" at bounding box center [218, 95] width 62 height 18
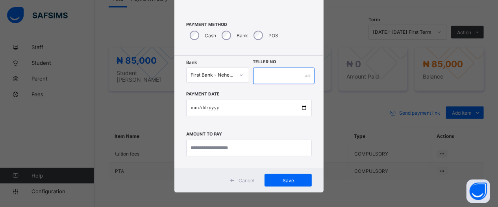
click at [272, 74] on input "text" at bounding box center [284, 76] width 62 height 17
type input "*****"
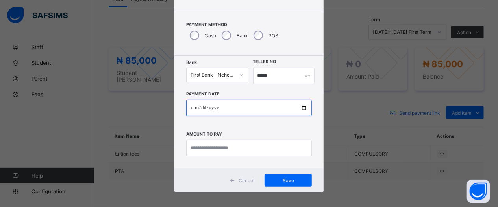
click at [301, 107] on input "date" at bounding box center [249, 108] width 126 height 17
type input "**********"
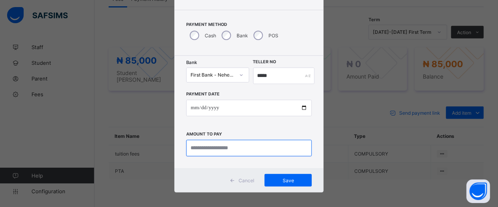
click at [253, 151] on input "currency" at bounding box center [249, 148] width 126 height 17
type input "*********"
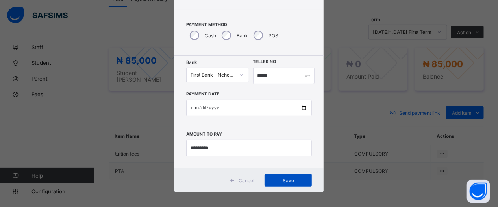
click at [279, 182] on span "Save" at bounding box center [287, 181] width 35 height 6
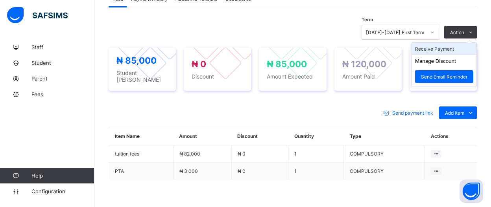
click at [455, 43] on li "Receive Payment" at bounding box center [444, 49] width 65 height 12
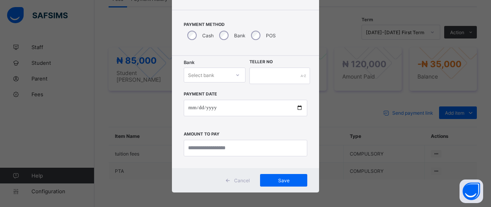
click at [295, 60] on div "Bank Select bank Teller No Payment Date Amount to pay" at bounding box center [245, 112] width 147 height 113
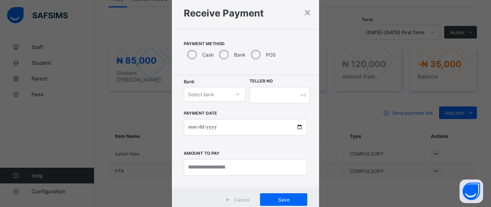
scroll to position [19, 0]
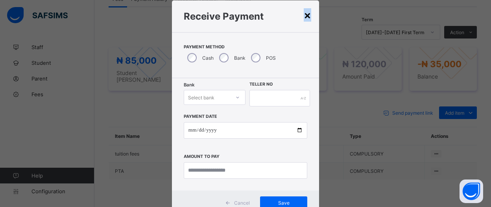
click at [305, 15] on div "×" at bounding box center [307, 14] width 7 height 13
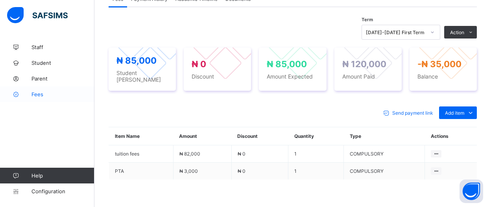
click at [41, 95] on span "Fees" at bounding box center [62, 94] width 63 height 6
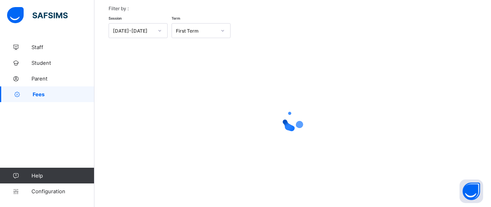
scroll to position [83, 0]
